Goal: Information Seeking & Learning: Learn about a topic

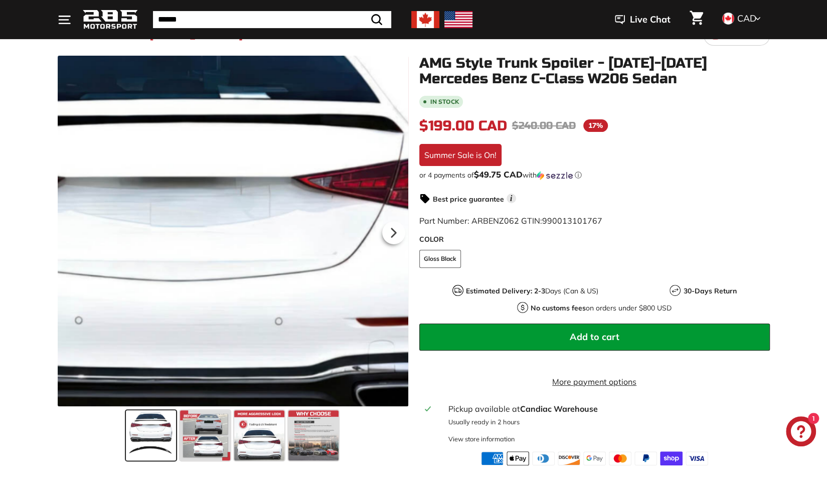
scroll to position [100, 0]
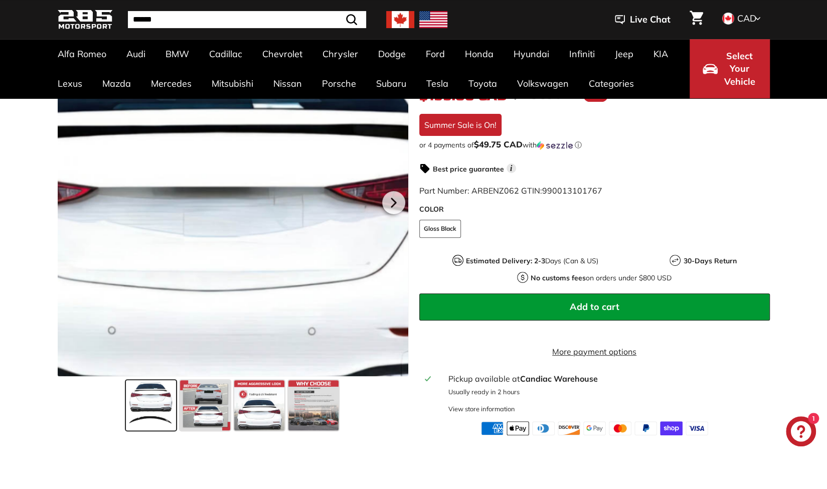
scroll to position [251, 0]
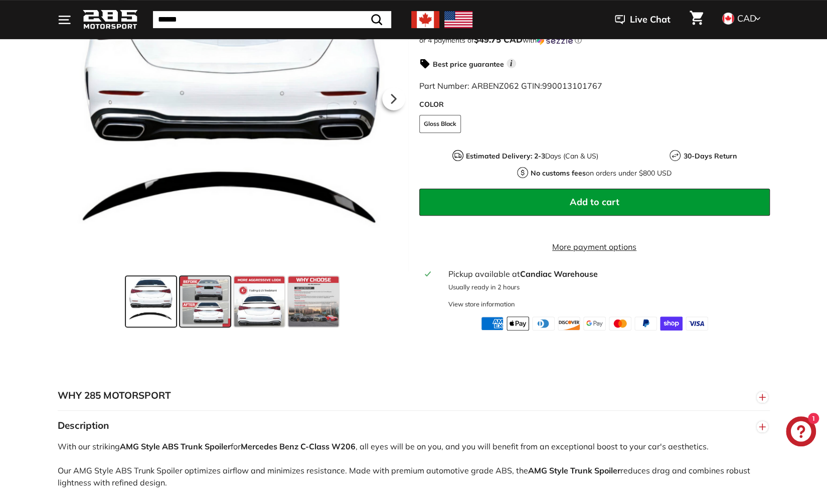
click at [214, 312] on span at bounding box center [205, 301] width 50 height 50
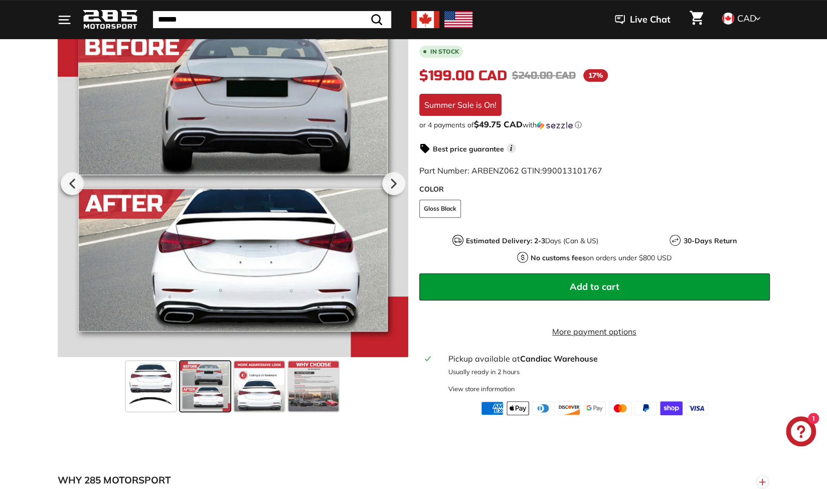
scroll to position [150, 0]
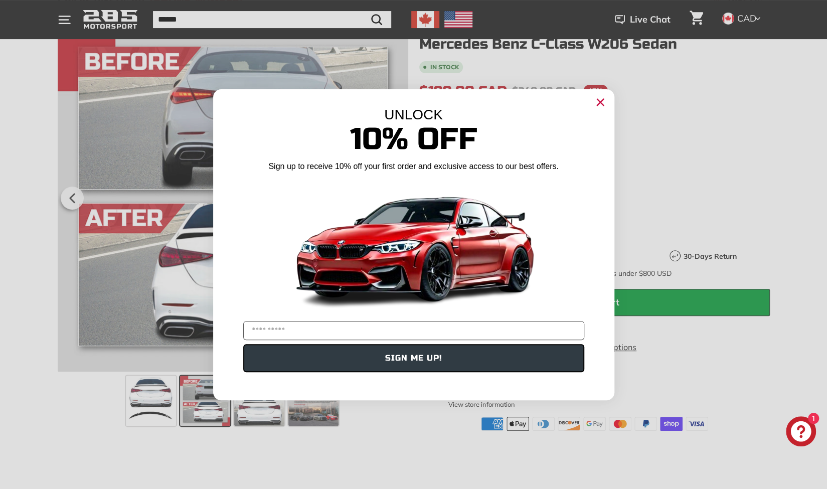
click at [2, 223] on div "Close dialog UNLOCK 10% Off Sign up to receive 10% off your first order and exc…" at bounding box center [413, 244] width 827 height 489
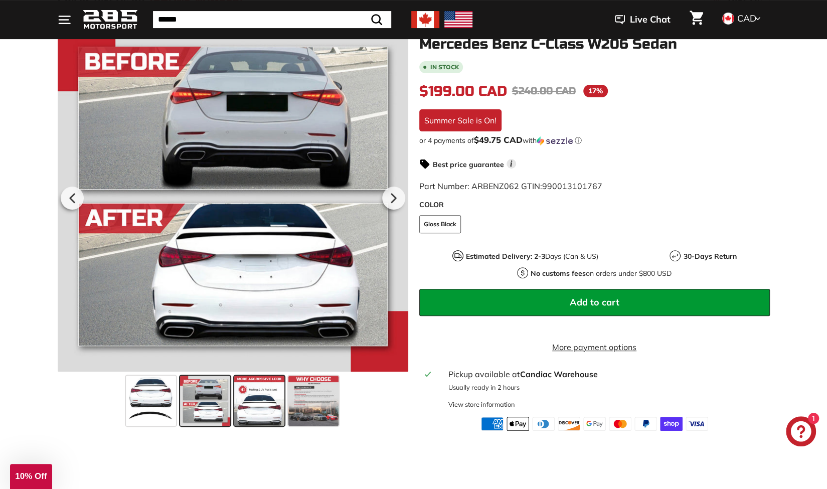
click at [250, 394] on span at bounding box center [259, 401] width 50 height 50
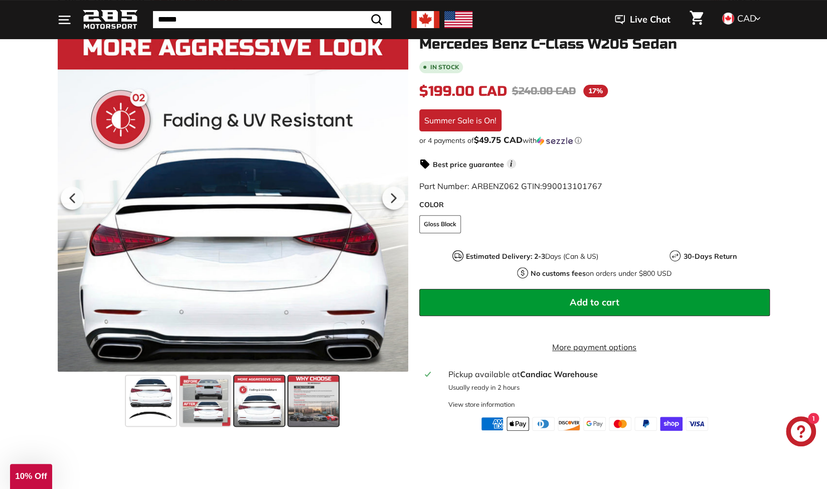
click at [316, 395] on span at bounding box center [313, 401] width 50 height 50
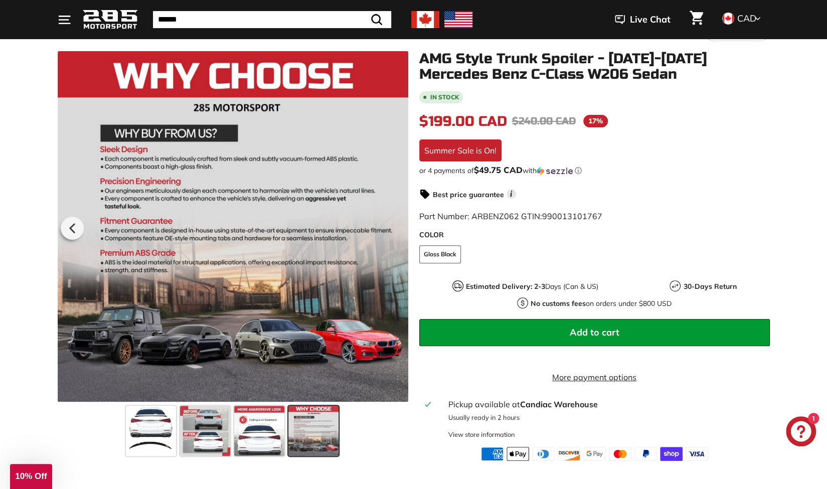
scroll to position [100, 0]
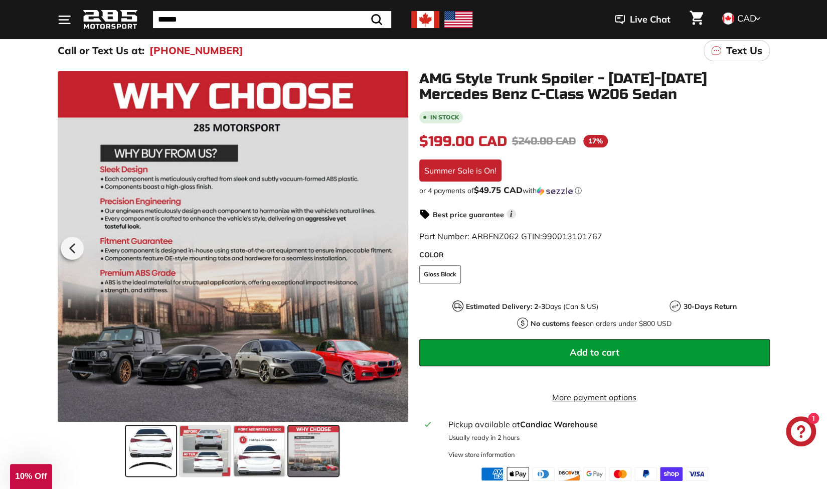
click at [145, 454] on span at bounding box center [151, 451] width 50 height 50
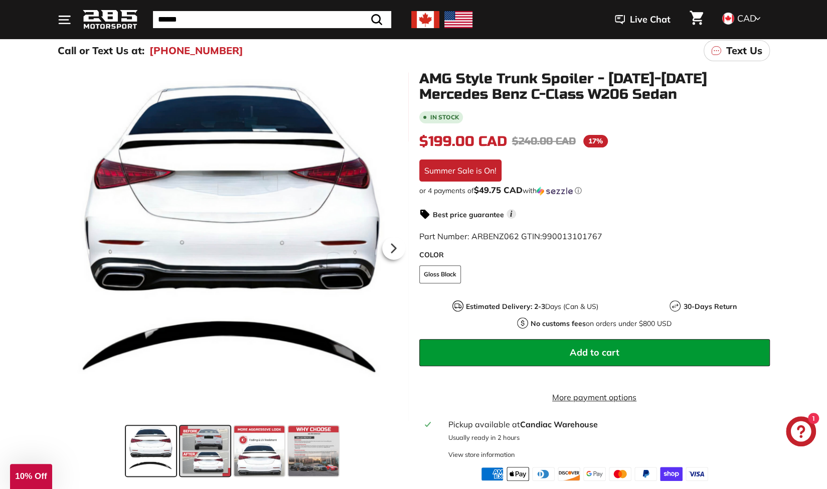
click at [212, 451] on span at bounding box center [205, 451] width 50 height 50
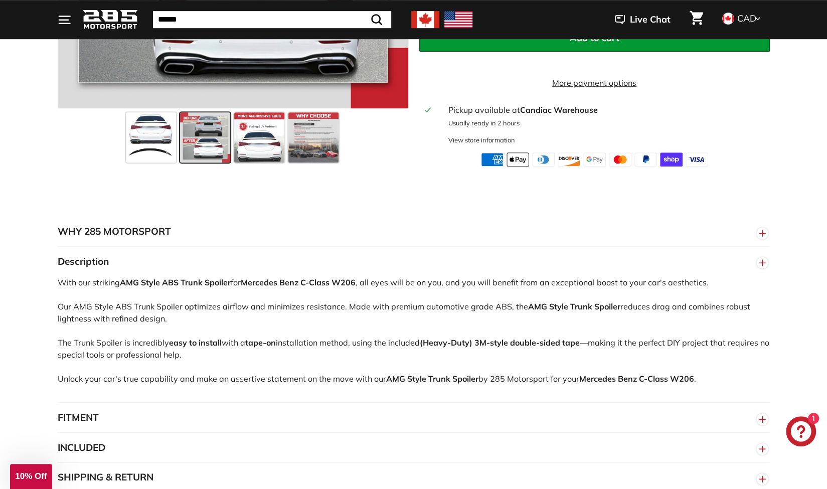
scroll to position [451, 0]
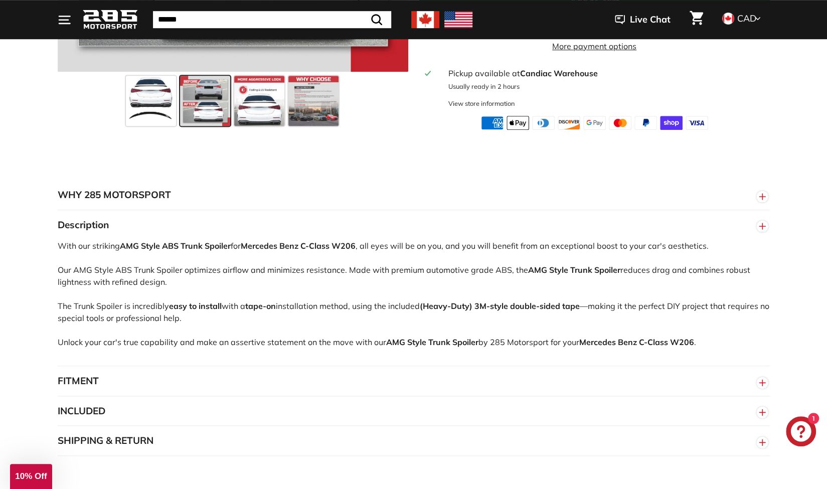
click at [270, 415] on button "INCLUDED" at bounding box center [414, 411] width 712 height 30
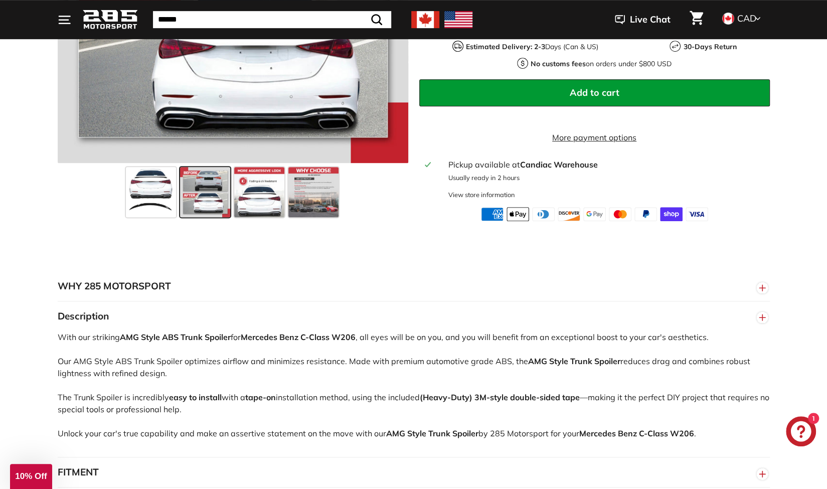
scroll to position [201, 0]
